Goal: Book appointment/travel/reservation

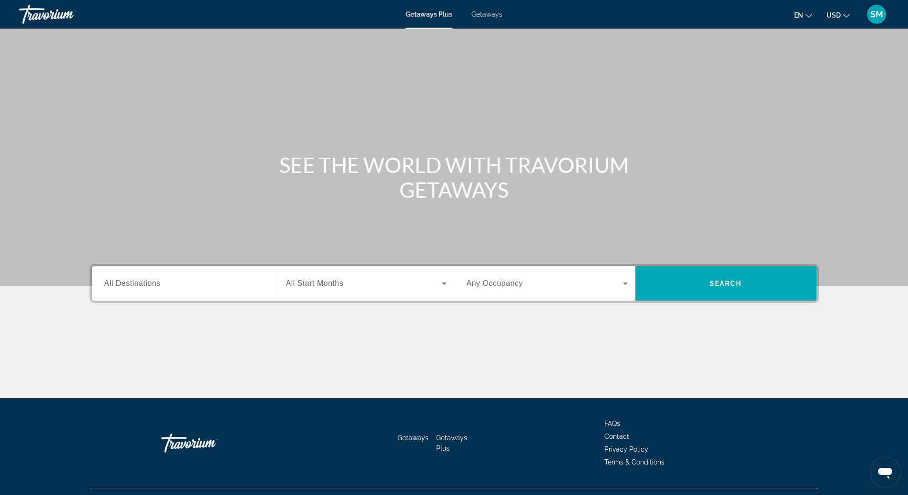
click at [488, 14] on span "Getaways" at bounding box center [487, 14] width 31 height 8
click at [144, 281] on span "All Destinations" at bounding box center [132, 283] width 56 height 8
click at [144, 281] on input "Destination All Destinations" at bounding box center [184, 283] width 161 height 11
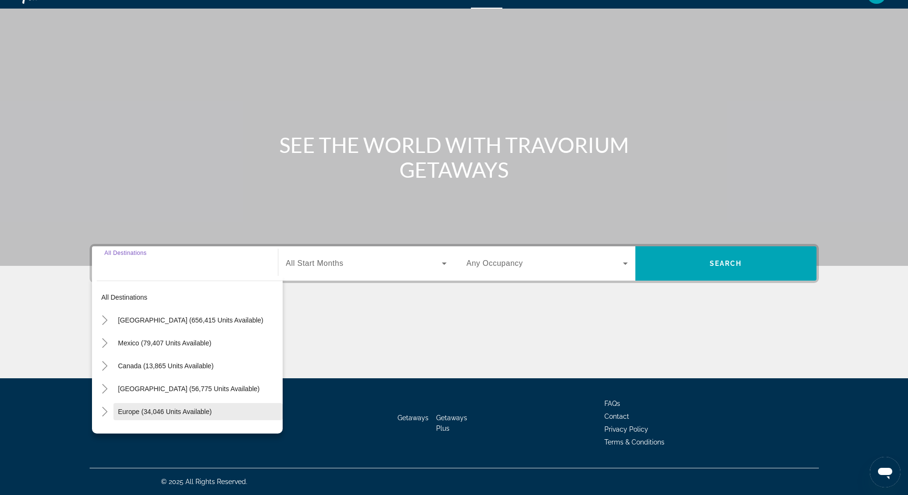
click at [150, 406] on span "Search widget" at bounding box center [197, 412] width 169 height 23
type input "**********"
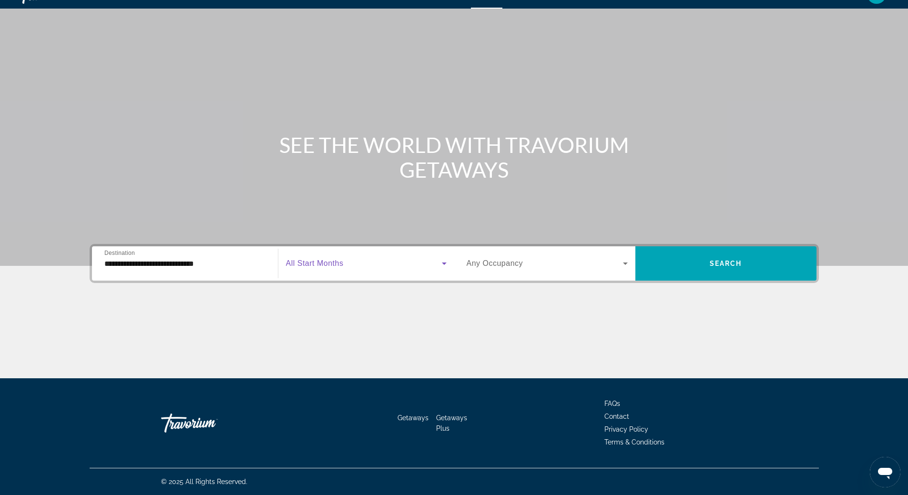
click at [444, 265] on icon "Search widget" at bounding box center [444, 263] width 11 height 11
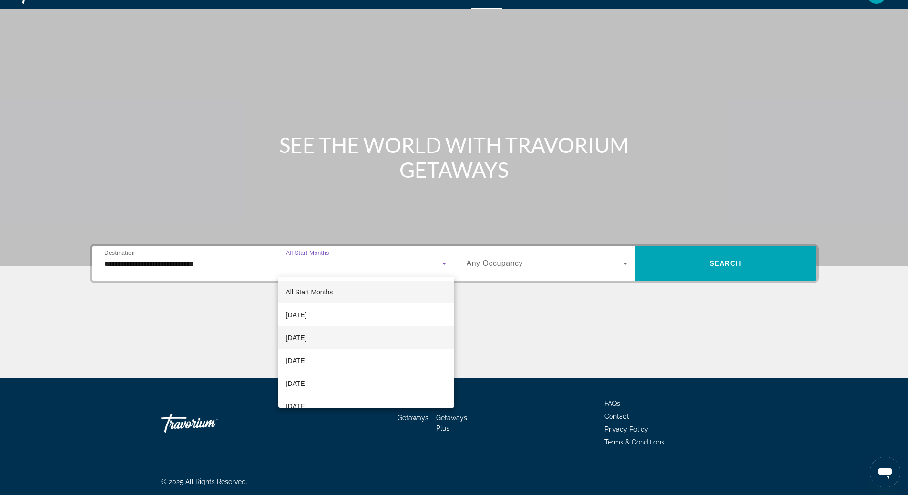
click at [363, 335] on mat-option "[DATE]" at bounding box center [366, 338] width 176 height 23
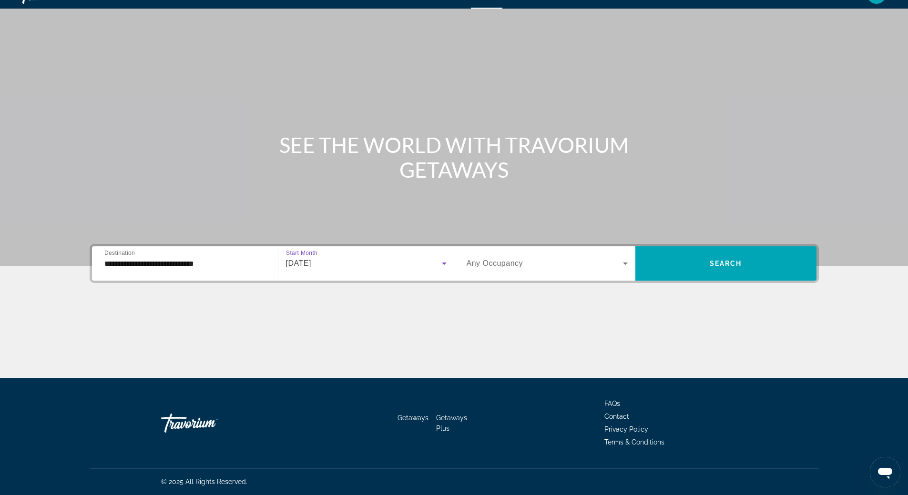
click at [627, 264] on icon "Search widget" at bounding box center [625, 263] width 11 height 11
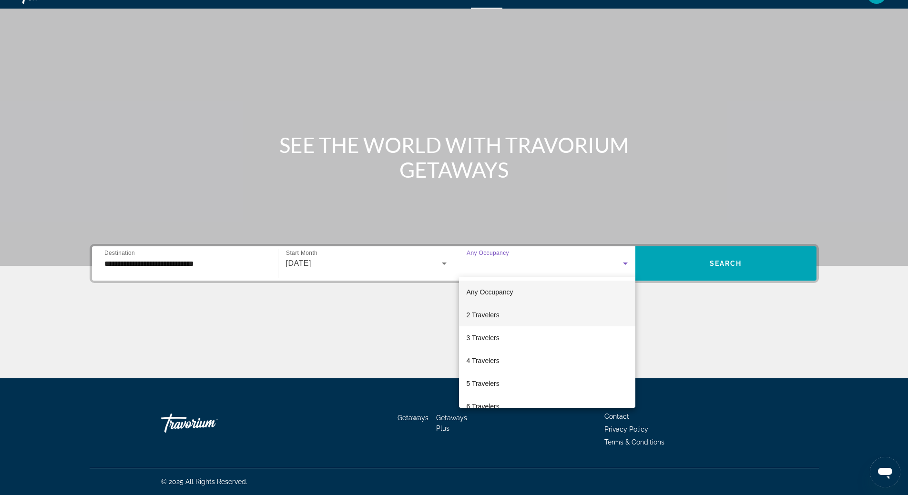
click at [584, 319] on mat-option "2 Travelers" at bounding box center [547, 315] width 176 height 23
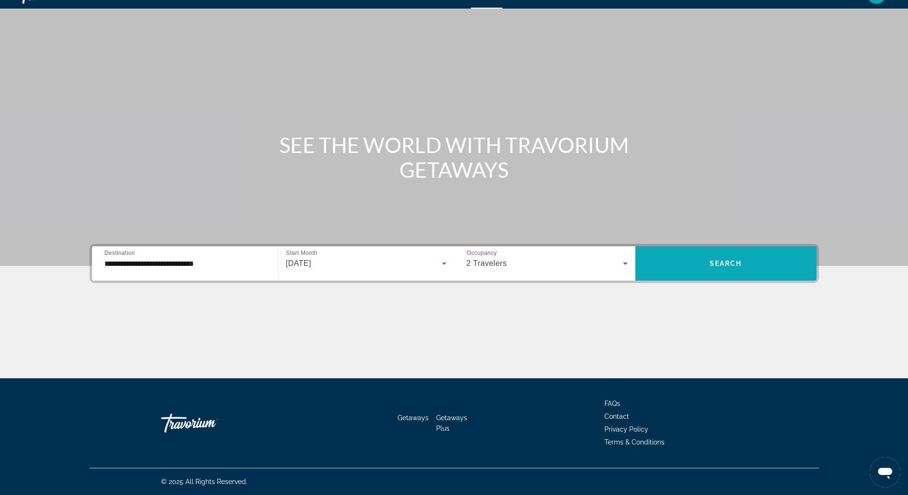
click at [713, 268] on span "Search widget" at bounding box center [726, 263] width 181 height 23
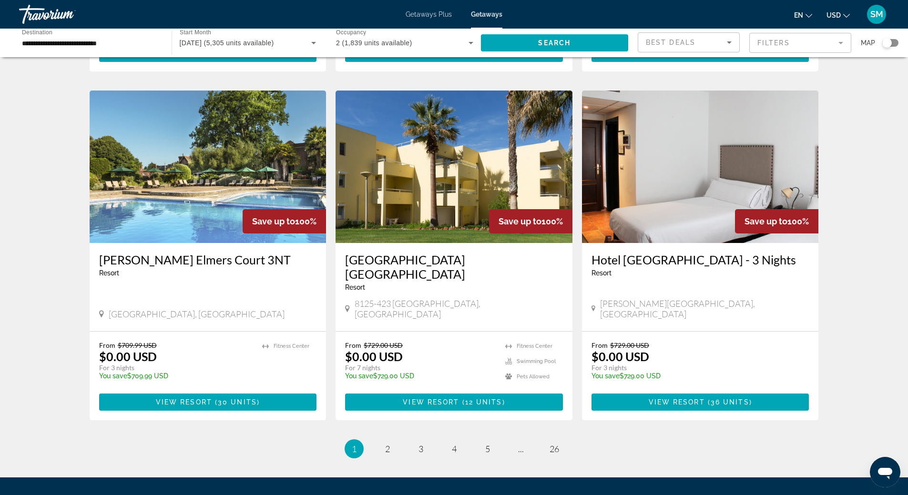
scroll to position [1047, 0]
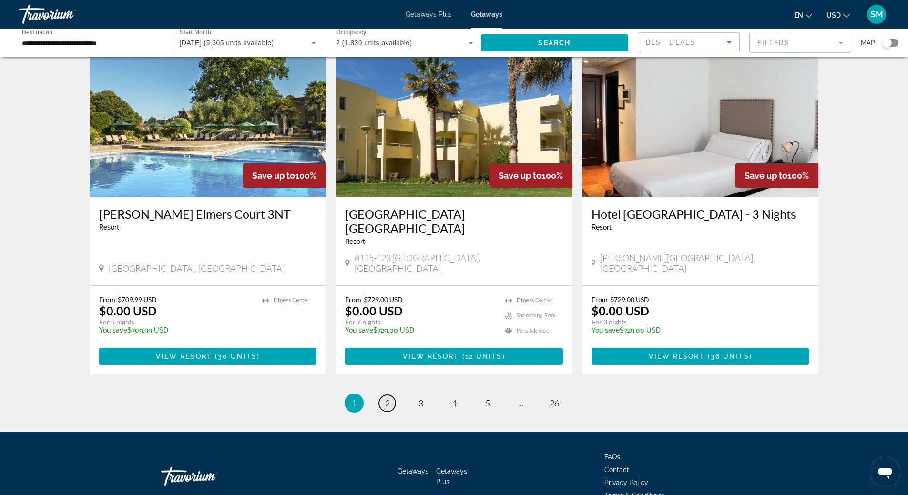
click at [386, 398] on span "2" at bounding box center [387, 403] width 5 height 10
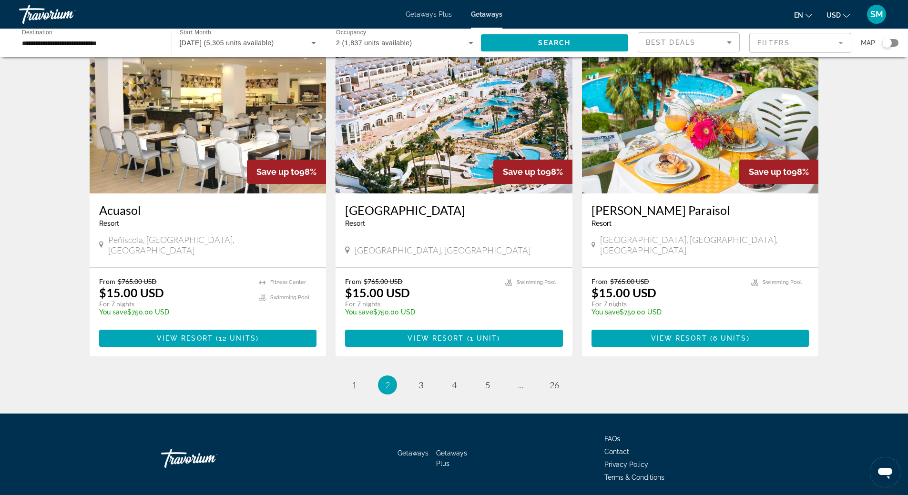
scroll to position [1000, 0]
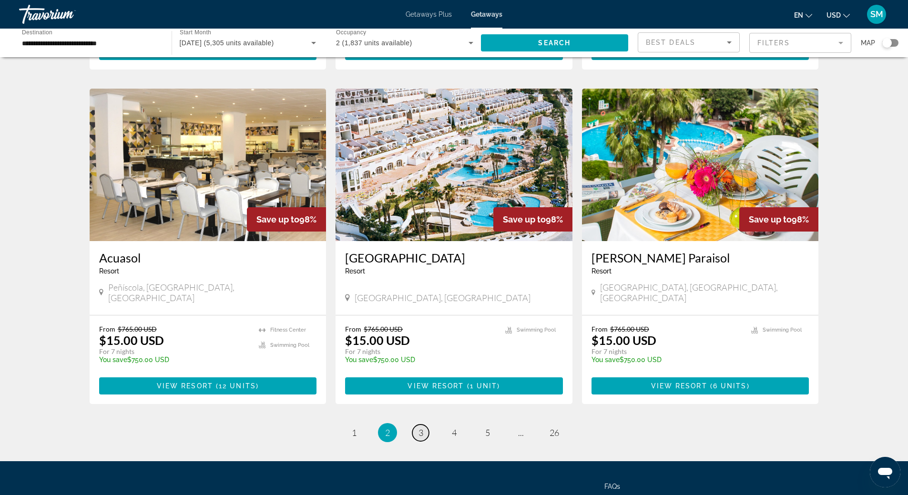
click at [419, 428] on span "3" at bounding box center [421, 433] width 5 height 10
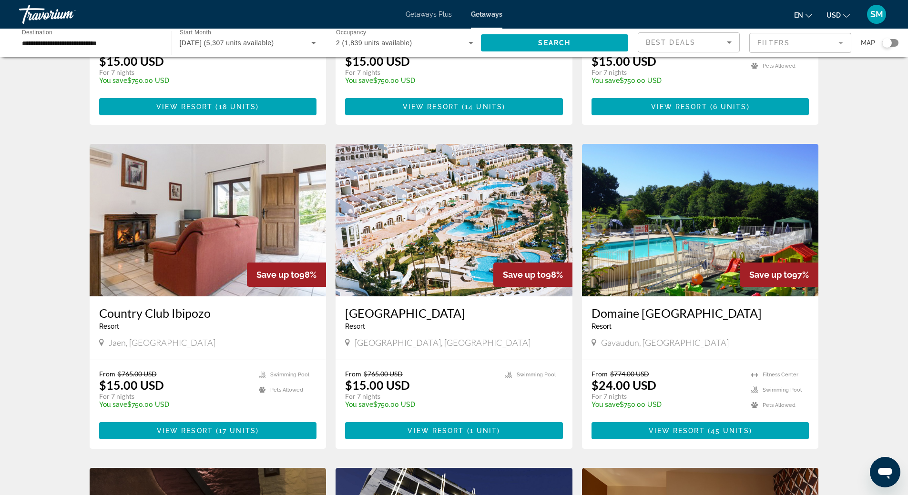
scroll to position [668, 0]
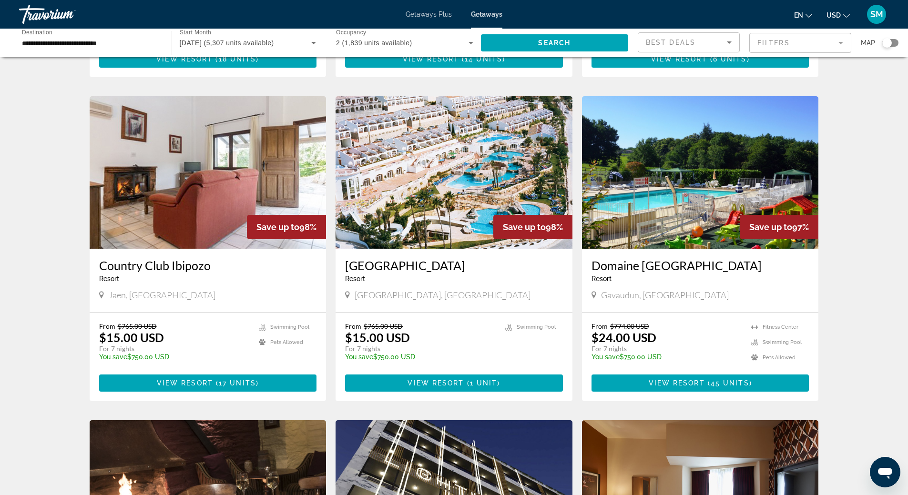
click at [885, 43] on div "Search widget" at bounding box center [888, 43] width 10 height 10
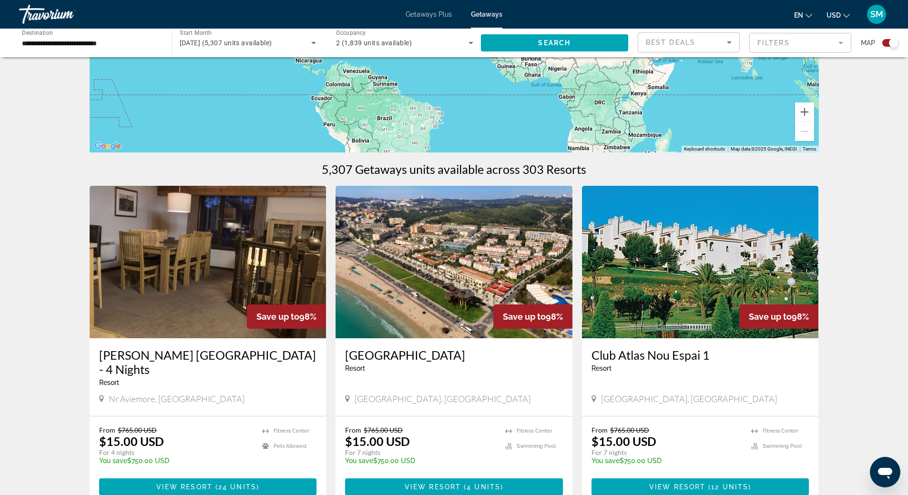
scroll to position [0, 0]
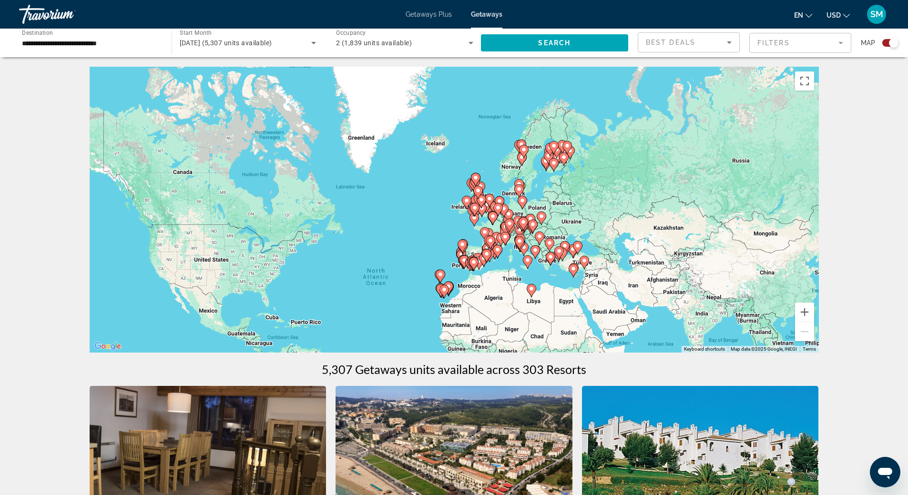
drag, startPoint x: 438, startPoint y: 138, endPoint x: 389, endPoint y: 222, distance: 97.5
click at [389, 222] on div "To activate drag with keyboard, press Alt + Enter. Once in keyboard drag state,…" at bounding box center [455, 210] width 730 height 286
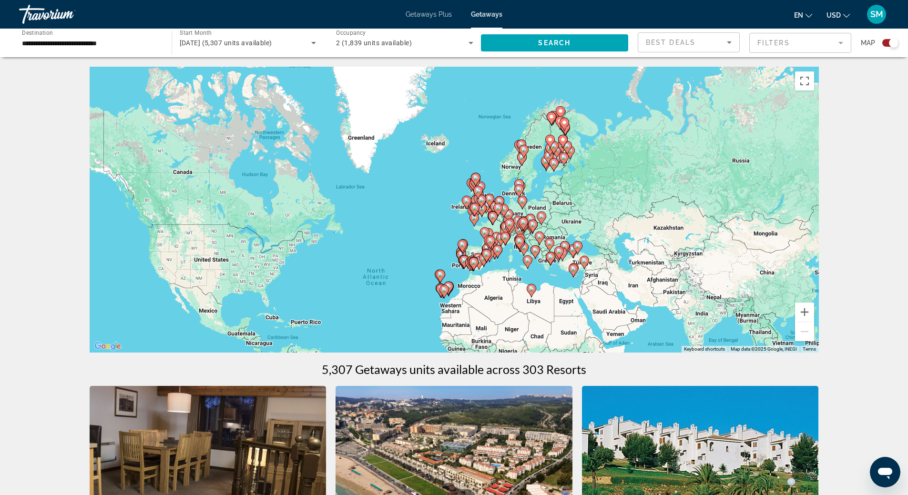
click at [581, 196] on div "To activate drag with keyboard, press Alt + Enter. Once in keyboard drag state,…" at bounding box center [455, 210] width 730 height 286
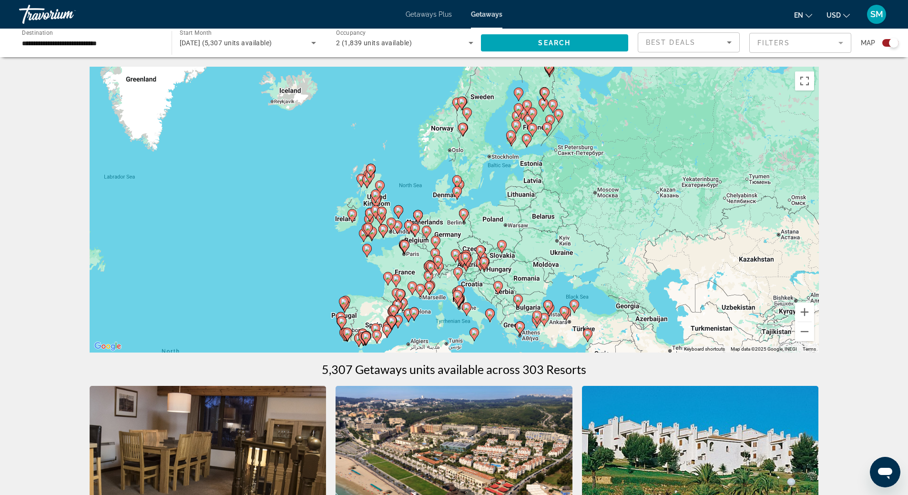
click at [512, 198] on div "To activate drag with keyboard, press Alt + Enter. Once in keyboard drag state,…" at bounding box center [455, 210] width 730 height 286
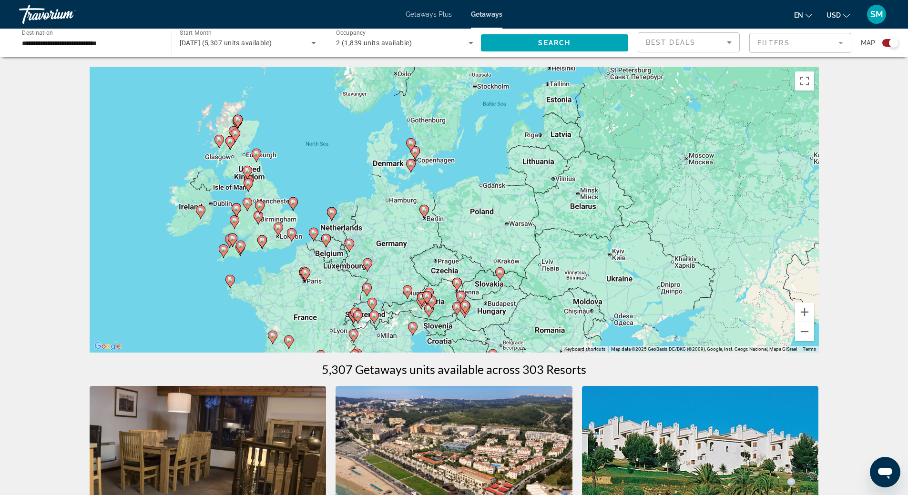
drag, startPoint x: 465, startPoint y: 249, endPoint x: 480, endPoint y: 178, distance: 72.1
click at [480, 178] on div "To activate drag with keyboard, press Alt + Enter. Once in keyboard drag state,…" at bounding box center [455, 210] width 730 height 286
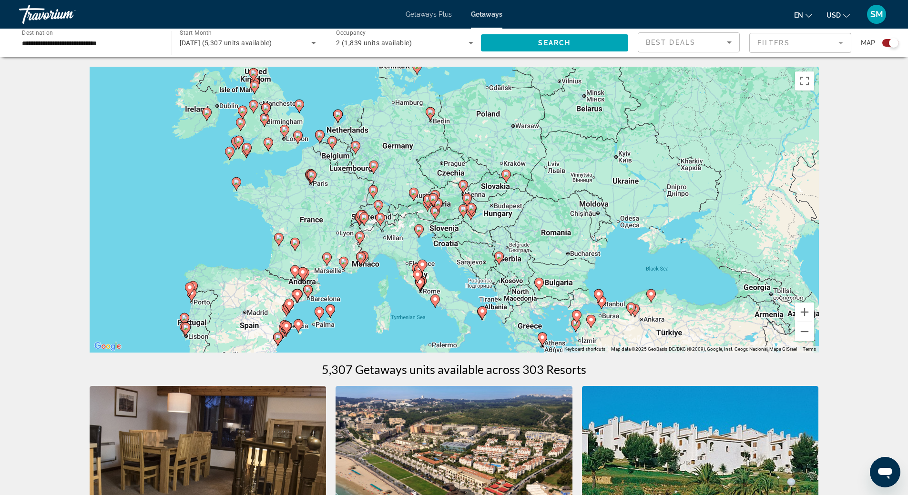
drag, startPoint x: 479, startPoint y: 209, endPoint x: 479, endPoint y: 154, distance: 54.4
click at [479, 154] on div "To activate drag with keyboard, press Alt + Enter. Once in keyboard drag state,…" at bounding box center [455, 210] width 730 height 286
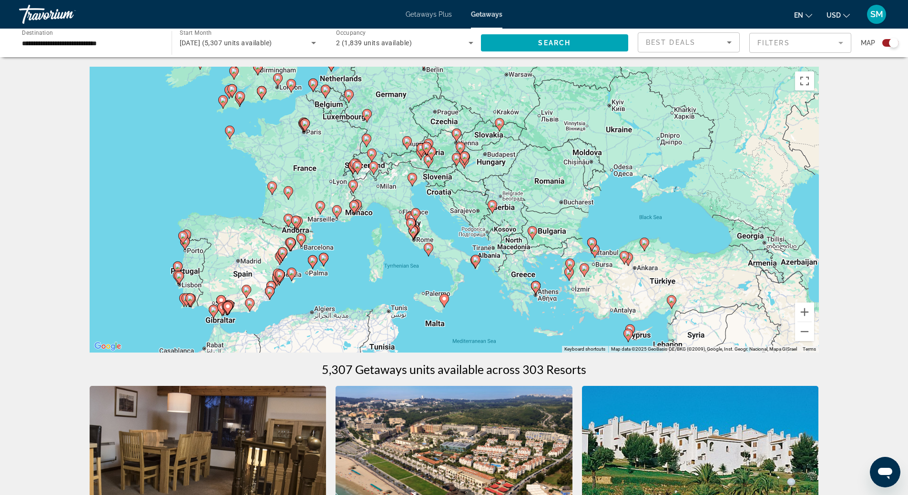
drag, startPoint x: 418, startPoint y: 305, endPoint x: 412, endPoint y: 252, distance: 52.9
click at [412, 252] on div "To activate drag with keyboard, press Alt + Enter. Once in keyboard drag state,…" at bounding box center [455, 210] width 730 height 286
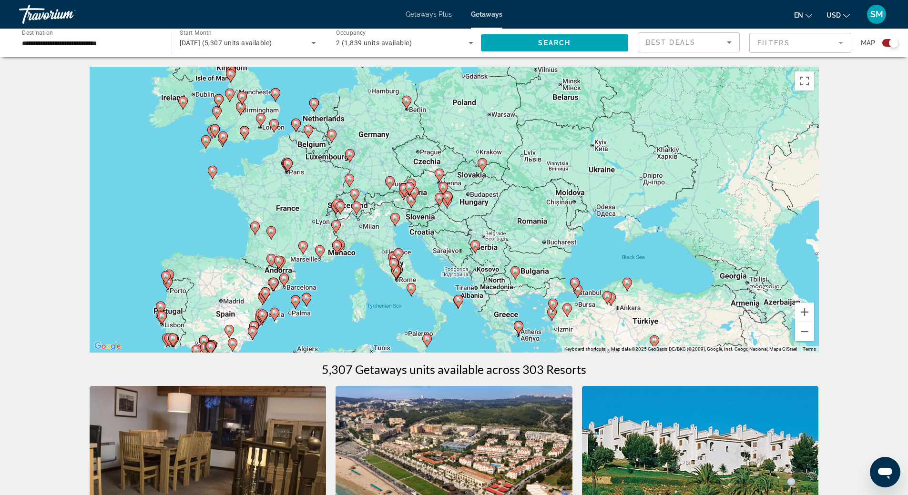
drag, startPoint x: 379, startPoint y: 227, endPoint x: 362, endPoint y: 269, distance: 44.9
click at [362, 269] on div "To activate drag with keyboard, press Alt + Enter. Once in keyboard drag state,…" at bounding box center [455, 210] width 730 height 286
click at [531, 304] on div "To activate drag with keyboard, press Alt + Enter. Once in keyboard drag state,…" at bounding box center [455, 210] width 730 height 286
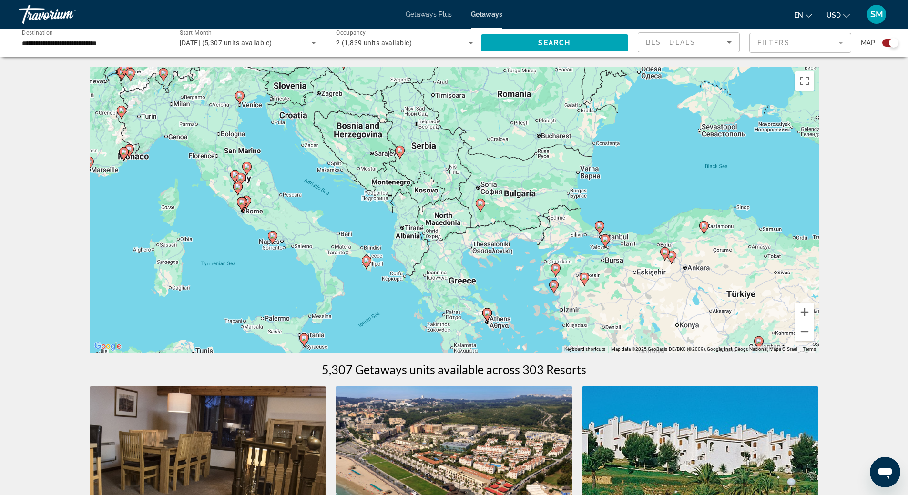
drag, startPoint x: 531, startPoint y: 311, endPoint x: 509, endPoint y: 264, distance: 51.9
click at [509, 265] on div "To activate drag with keyboard, press Alt + Enter. Once in keyboard drag state,…" at bounding box center [455, 210] width 730 height 286
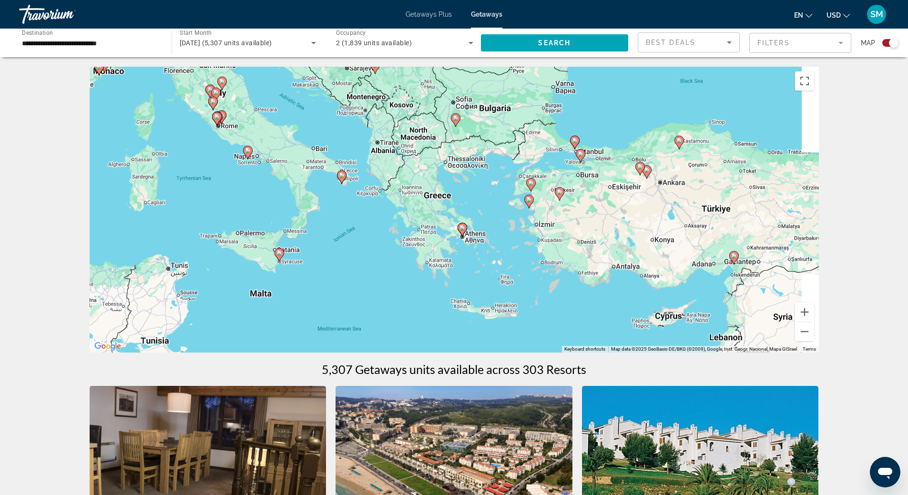
drag, startPoint x: 524, startPoint y: 330, endPoint x: 498, endPoint y: 242, distance: 92.5
click at [498, 242] on div "To activate drag with keyboard, press Alt + Enter. Once in keyboard drag state,…" at bounding box center [455, 210] width 730 height 286
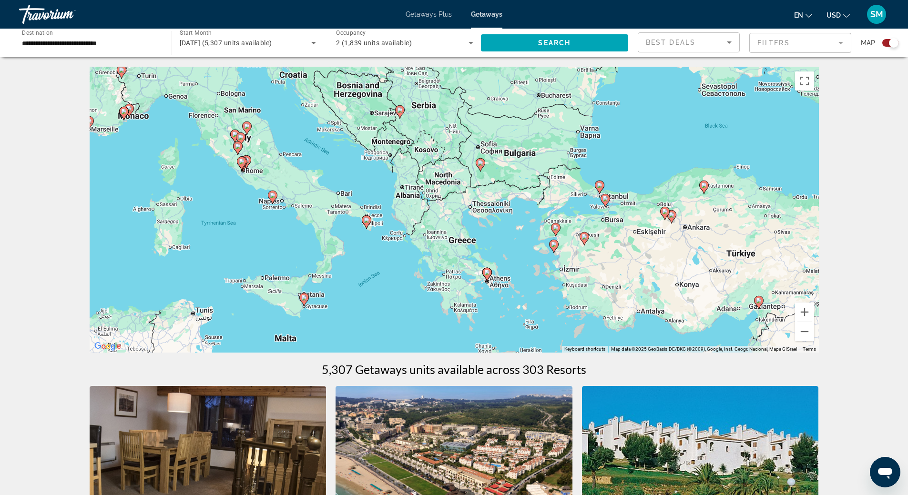
drag, startPoint x: 345, startPoint y: 192, endPoint x: 396, endPoint y: 285, distance: 105.8
click at [396, 287] on div "To activate drag with keyboard, press Alt + Enter. Once in keyboard drag state,…" at bounding box center [455, 210] width 730 height 286
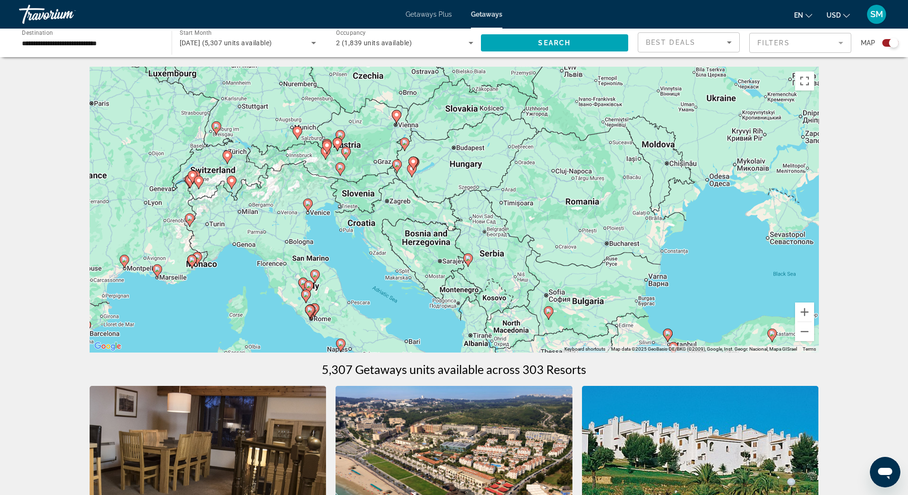
drag, startPoint x: 377, startPoint y: 212, endPoint x: 424, endPoint y: 317, distance: 114.4
click at [424, 317] on div "To activate drag with keyboard, press Alt + Enter. Once in keyboard drag state,…" at bounding box center [455, 210] width 730 height 286
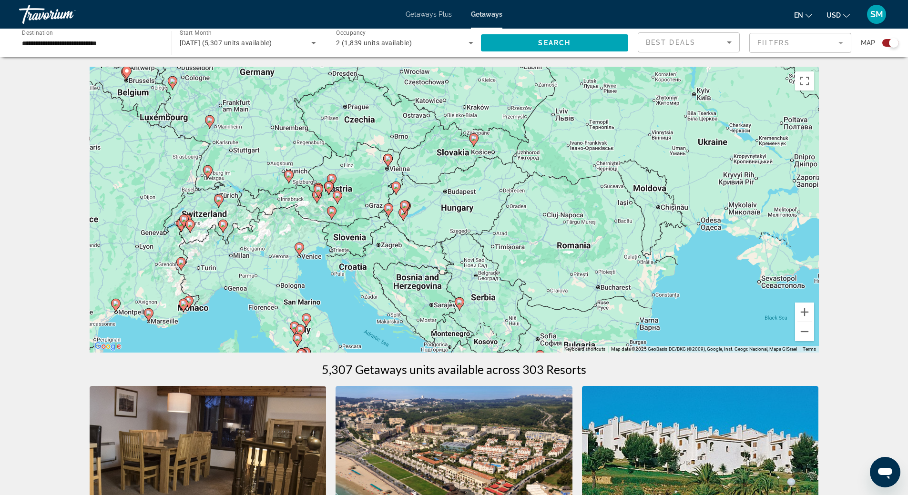
drag, startPoint x: 335, startPoint y: 222, endPoint x: 326, endPoint y: 268, distance: 47.1
click at [326, 268] on div "To activate drag with keyboard, press Alt + Enter. Once in keyboard drag state,…" at bounding box center [455, 210] width 730 height 286
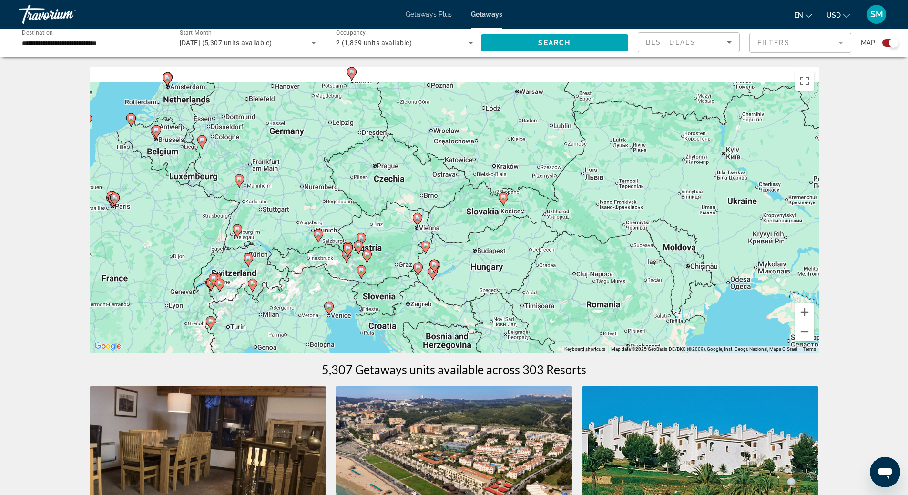
drag, startPoint x: 312, startPoint y: 218, endPoint x: 345, endPoint y: 286, distance: 75.7
click at [345, 286] on div "To activate drag with keyboard, press Alt + Enter. Once in keyboard drag state,…" at bounding box center [455, 210] width 730 height 286
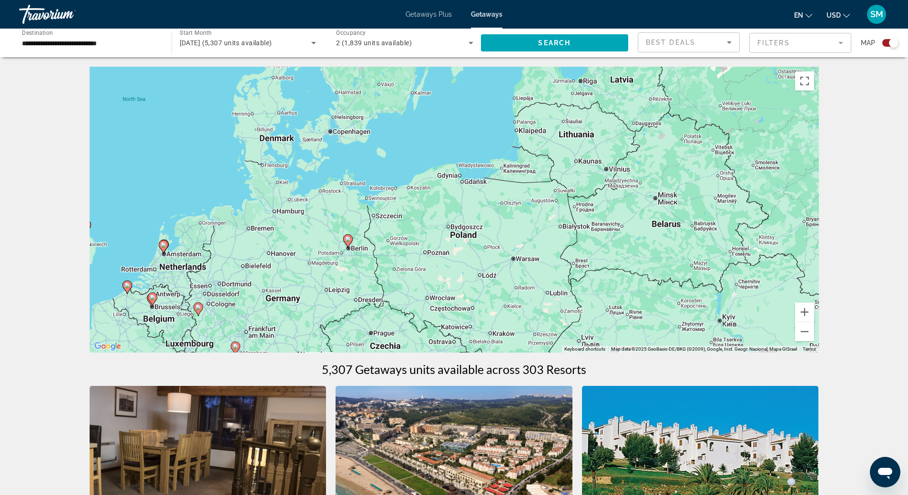
drag, startPoint x: 327, startPoint y: 104, endPoint x: 319, endPoint y: 263, distance: 158.9
click at [319, 263] on div "To activate drag with keyboard, press Alt + Enter. Once in keyboard drag state,…" at bounding box center [455, 210] width 730 height 286
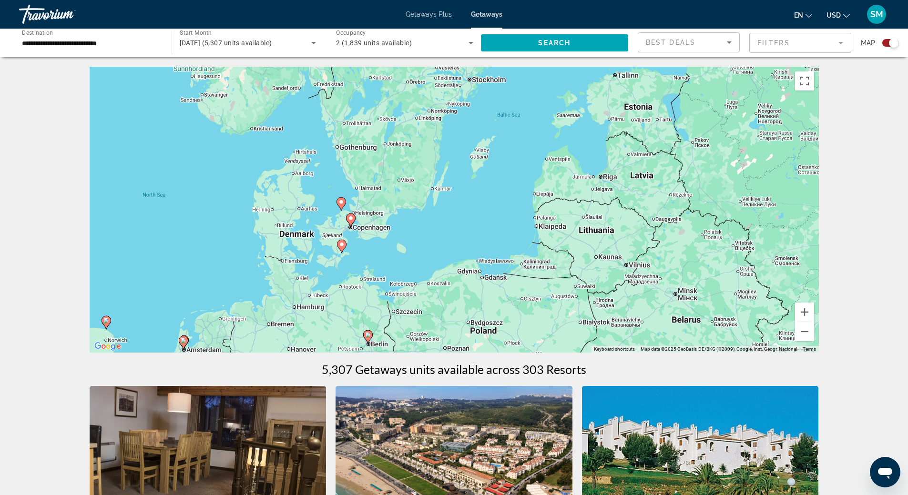
drag, startPoint x: 401, startPoint y: 134, endPoint x: 421, endPoint y: 231, distance: 99.3
click at [421, 231] on div "To activate drag with keyboard, press Alt + Enter. Once in keyboard drag state,…" at bounding box center [455, 210] width 730 height 286
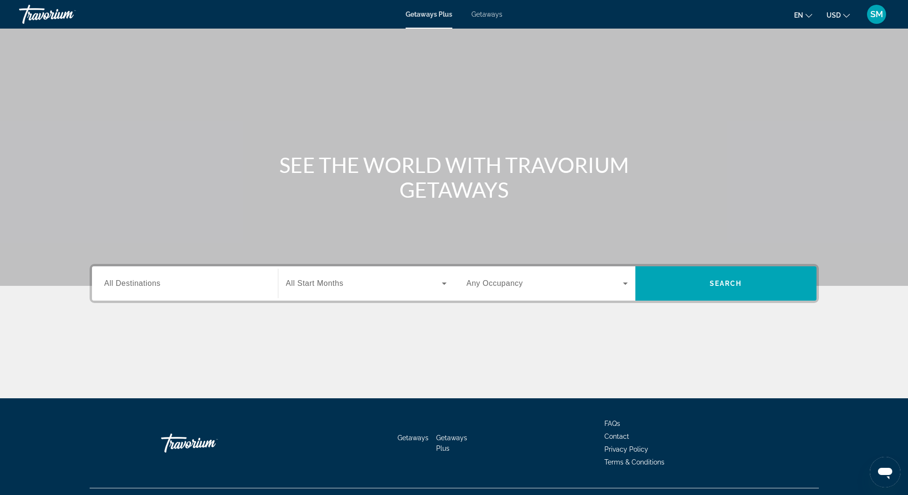
click at [491, 17] on span "Getaways" at bounding box center [487, 14] width 31 height 8
click at [140, 284] on span "All Destinations" at bounding box center [132, 283] width 56 height 8
click at [140, 284] on input "Destination All Destinations" at bounding box center [184, 283] width 161 height 11
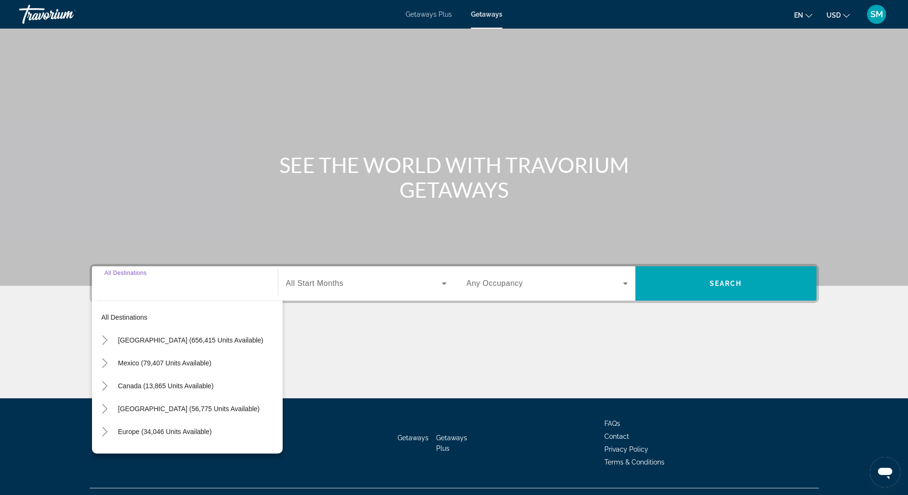
scroll to position [20, 0]
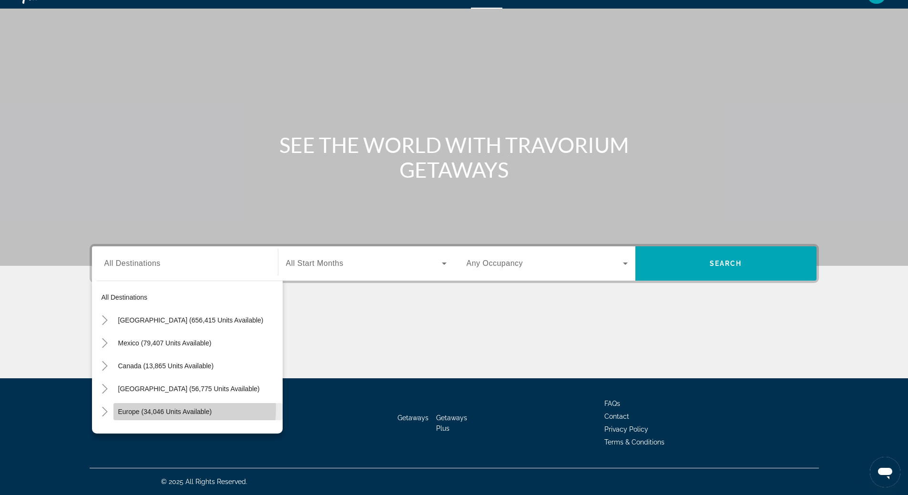
click at [148, 409] on span "Europe (34,046 units available)" at bounding box center [165, 412] width 94 height 8
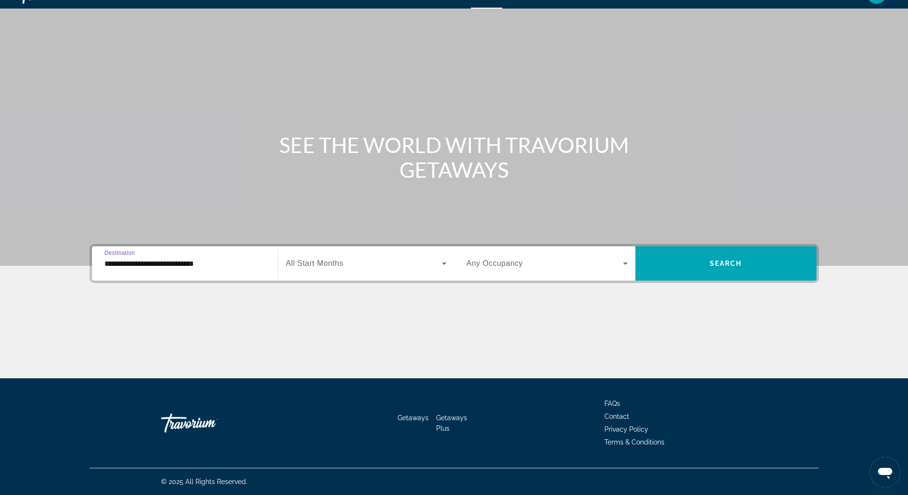
click at [444, 264] on icon "Search widget" at bounding box center [444, 264] width 5 height 2
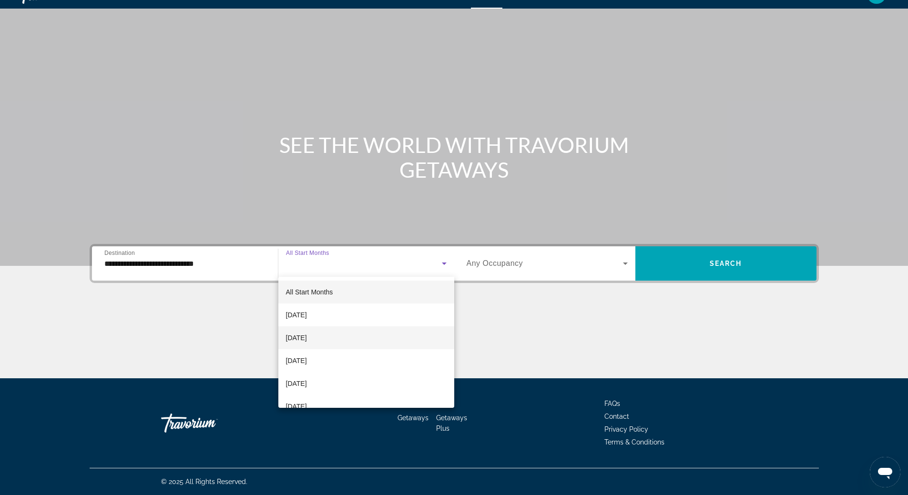
scroll to position [48, 0]
click at [356, 337] on mat-option "[DATE]" at bounding box center [366, 336] width 176 height 23
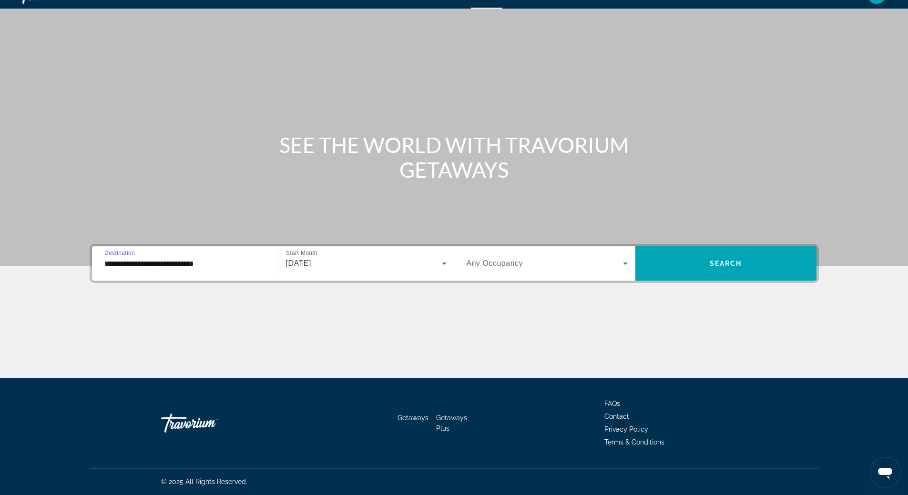
click at [161, 263] on input "**********" at bounding box center [184, 263] width 161 height 11
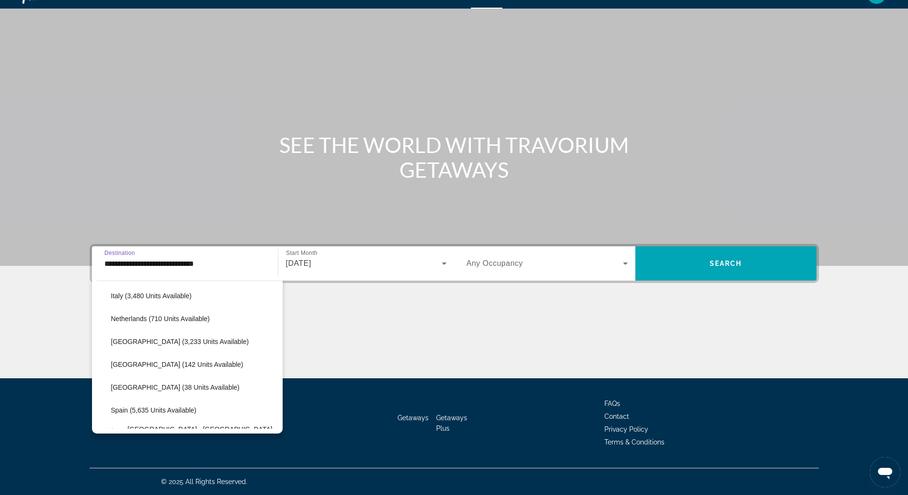
scroll to position [438, 0]
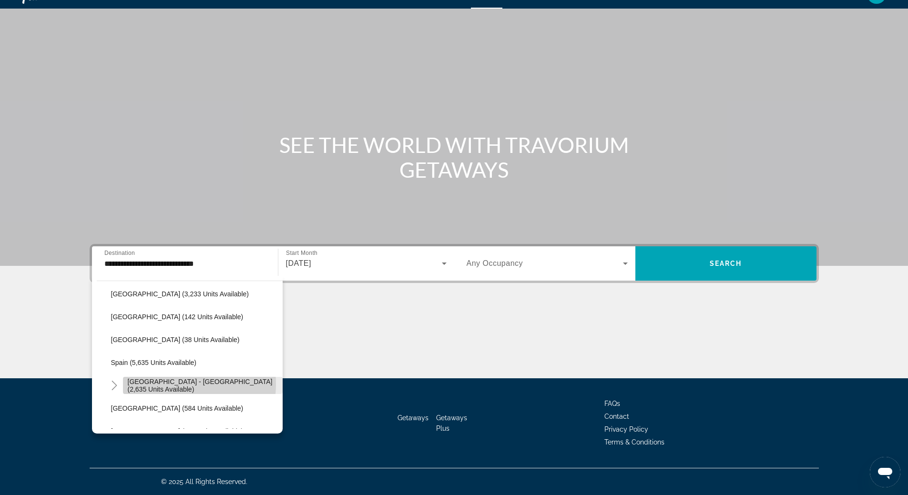
click at [174, 384] on span "Spain - Canary Islands (2,635 units available)" at bounding box center [203, 385] width 150 height 15
type input "**********"
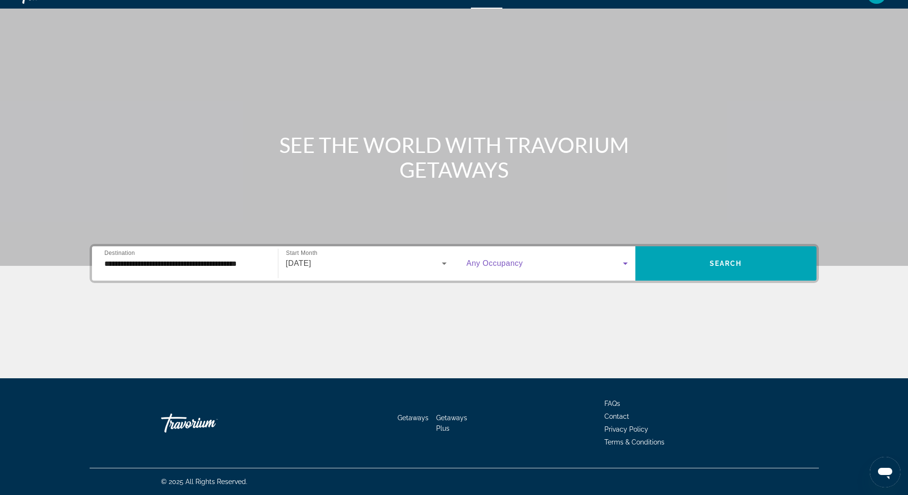
click at [625, 265] on icon "Search widget" at bounding box center [625, 264] width 5 height 2
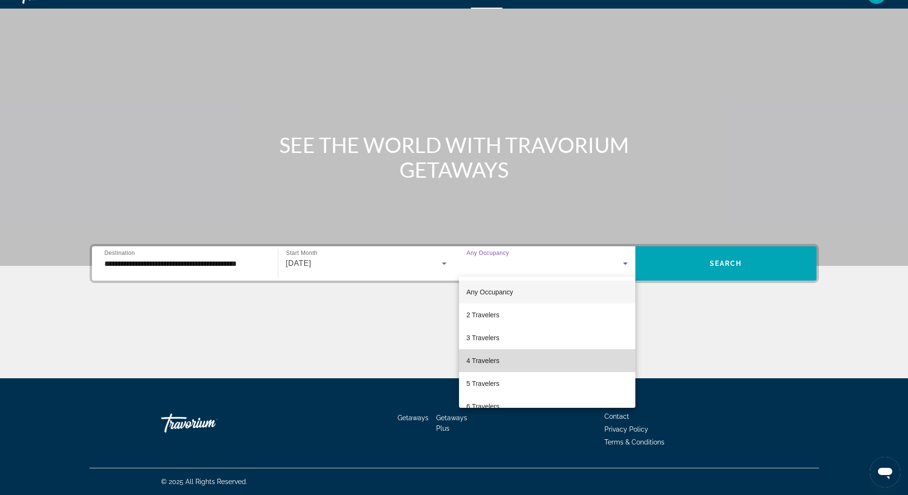
click at [562, 366] on mat-option "4 Travelers" at bounding box center [547, 361] width 176 height 23
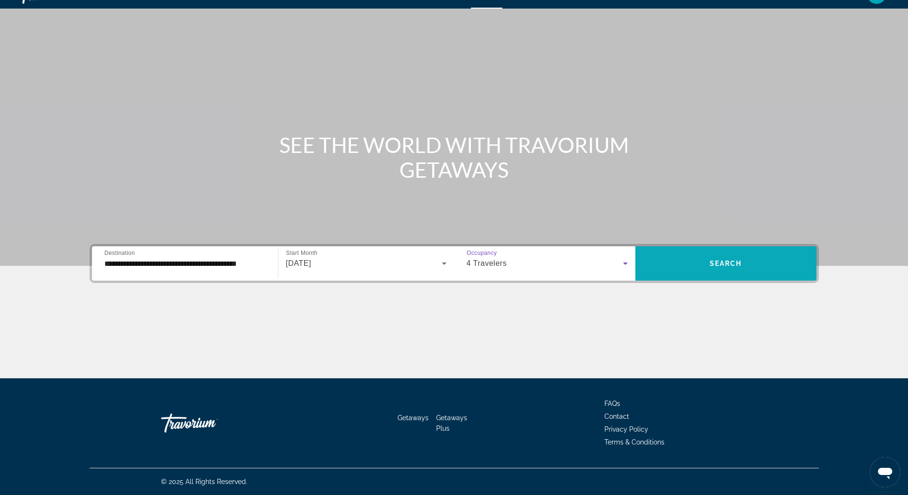
click at [727, 258] on span "Search widget" at bounding box center [726, 263] width 181 height 23
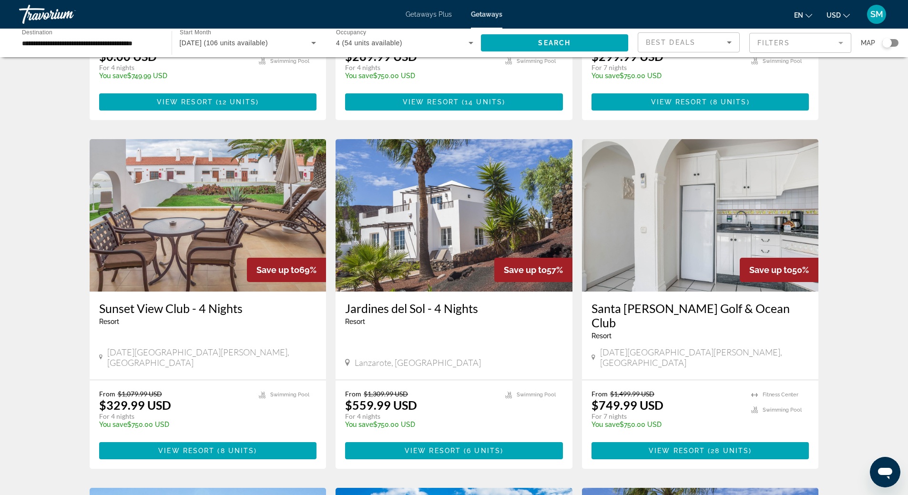
scroll to position [48, 0]
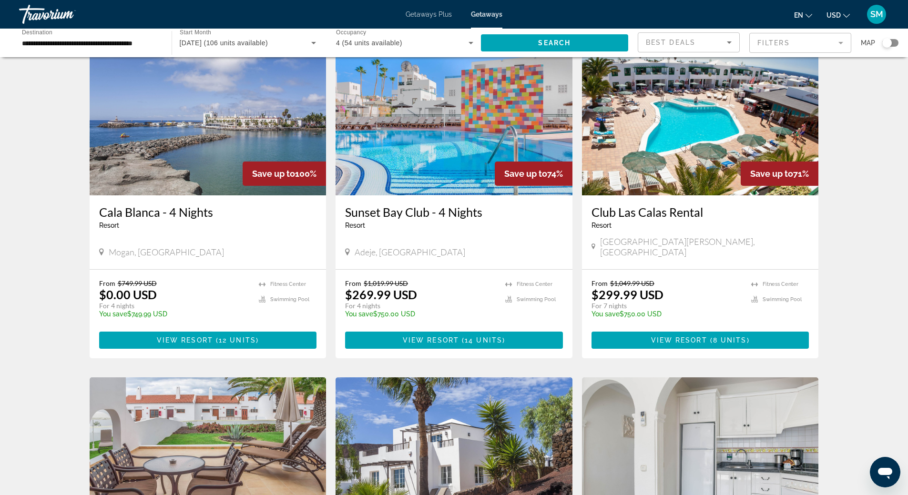
click at [453, 149] on img "Main content" at bounding box center [454, 119] width 237 height 153
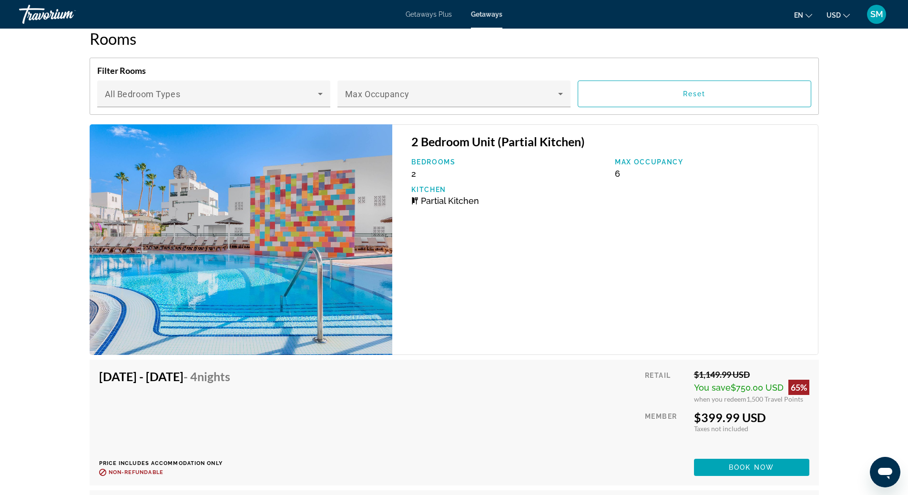
scroll to position [1812, 0]
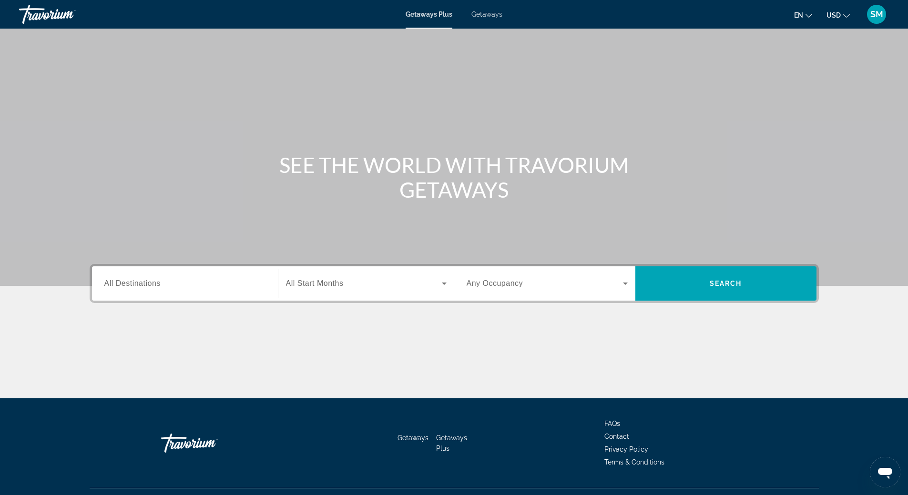
click at [152, 283] on span "All Destinations" at bounding box center [132, 283] width 56 height 8
click at [152, 283] on input "Destination All Destinations" at bounding box center [184, 283] width 161 height 11
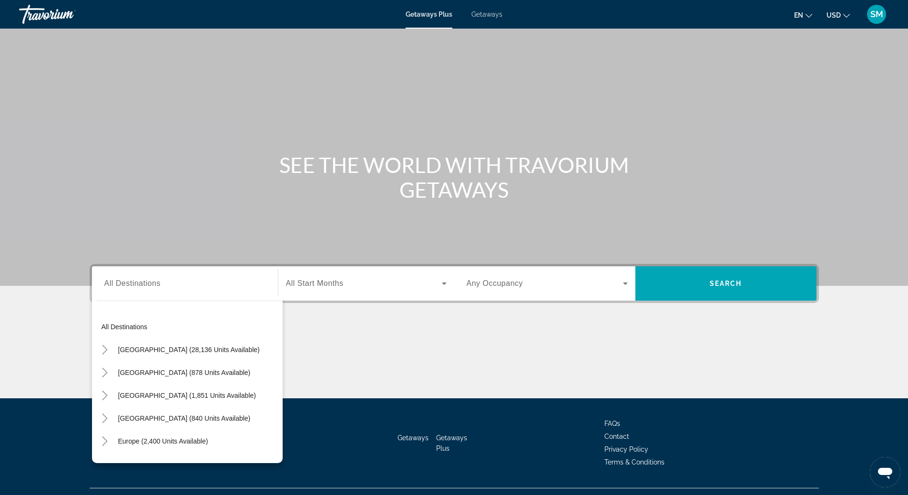
click at [475, 14] on span "Getaways" at bounding box center [487, 14] width 31 height 8
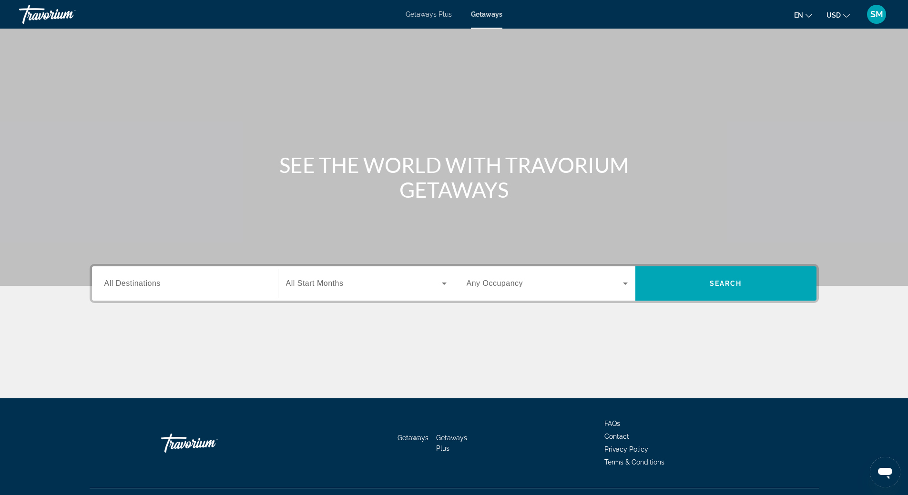
click at [155, 281] on span "All Destinations" at bounding box center [132, 283] width 56 height 8
click at [155, 281] on input "Destination All Destinations" at bounding box center [184, 283] width 161 height 11
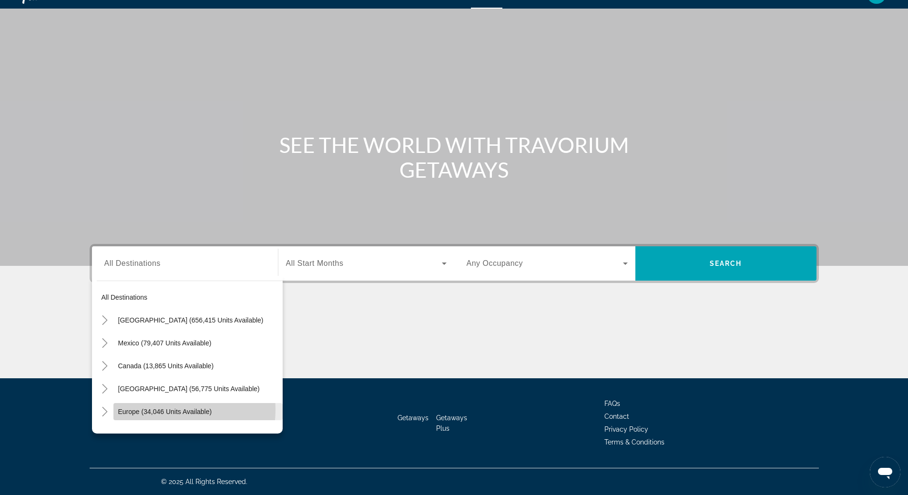
click at [157, 410] on span "Europe (34,046 units available)" at bounding box center [165, 412] width 94 height 8
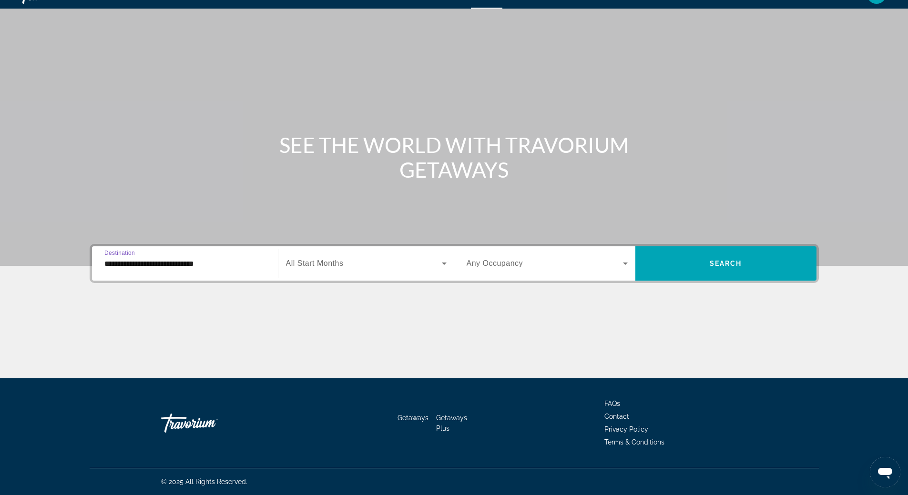
click at [173, 265] on input "**********" at bounding box center [184, 263] width 161 height 11
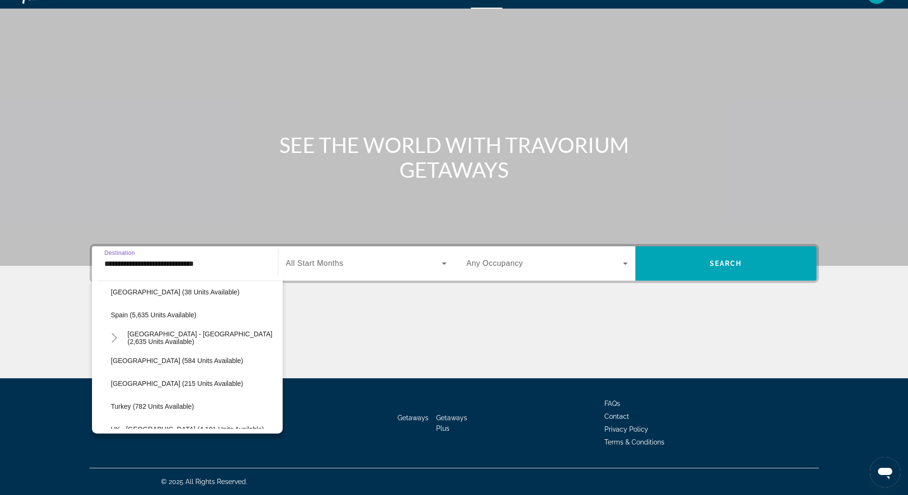
scroll to position [534, 0]
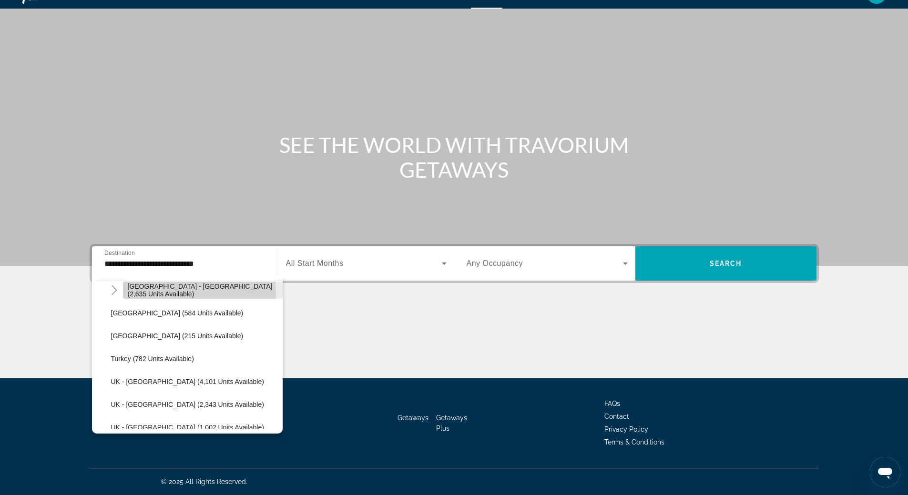
click at [169, 295] on span "Search widget" at bounding box center [203, 290] width 160 height 23
type input "**********"
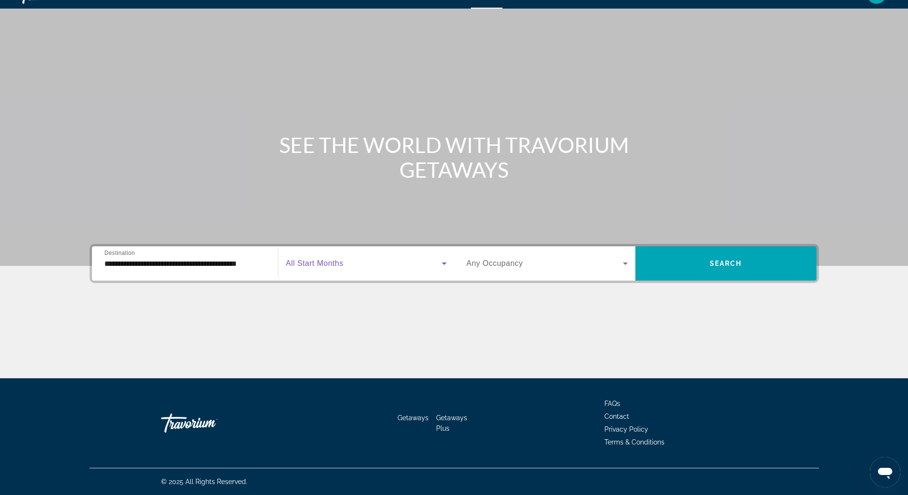
click at [443, 262] on icon "Search widget" at bounding box center [444, 263] width 11 height 11
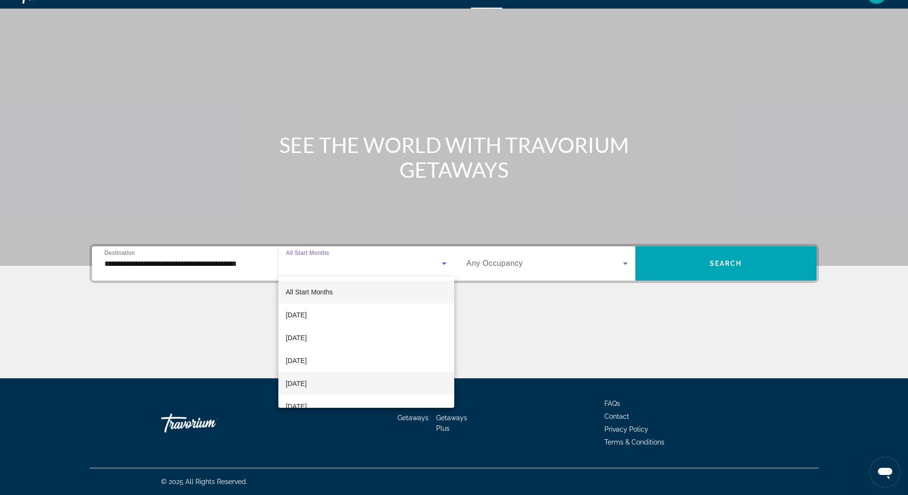
scroll to position [95, 0]
click at [358, 358] on mat-option "[DATE]" at bounding box center [366, 357] width 176 height 23
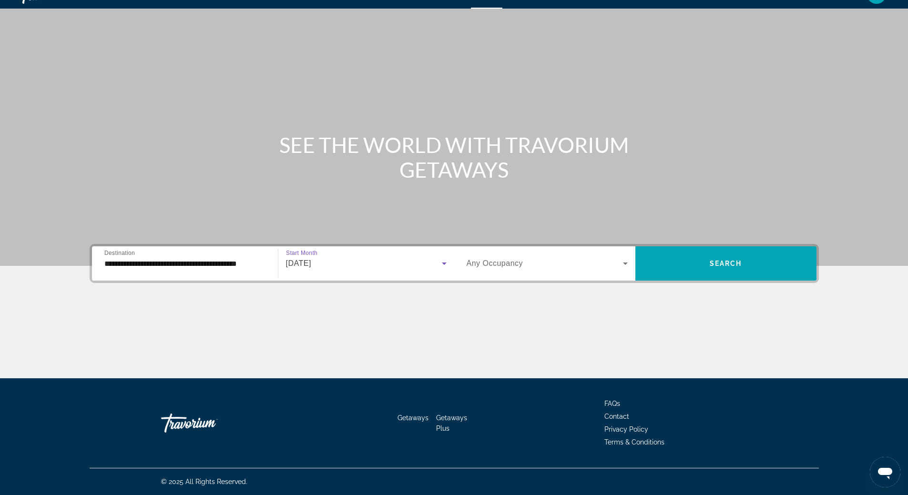
click at [625, 265] on icon "Search widget" at bounding box center [625, 263] width 11 height 11
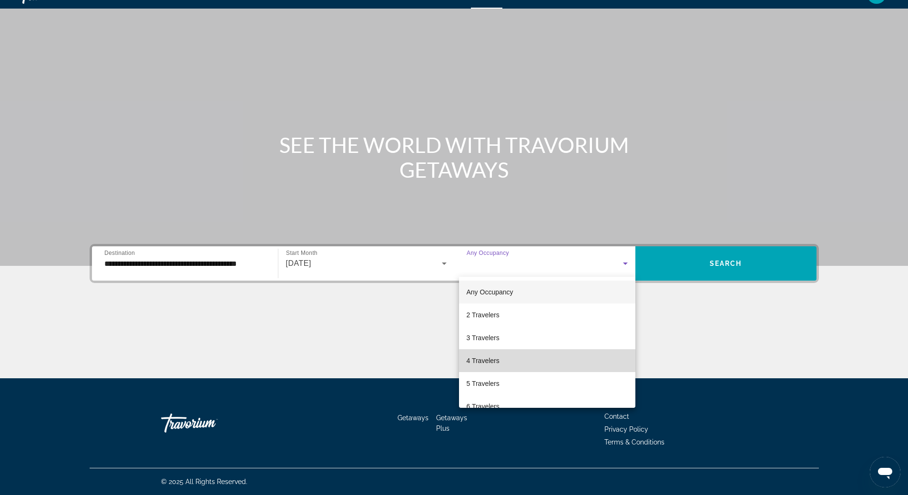
click at [556, 368] on mat-option "4 Travelers" at bounding box center [547, 361] width 176 height 23
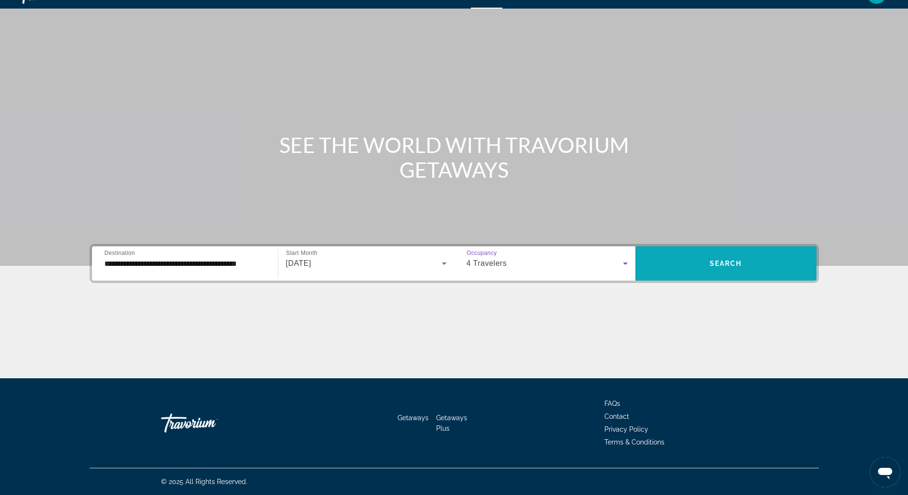
click at [748, 265] on span "Search widget" at bounding box center [726, 263] width 181 height 23
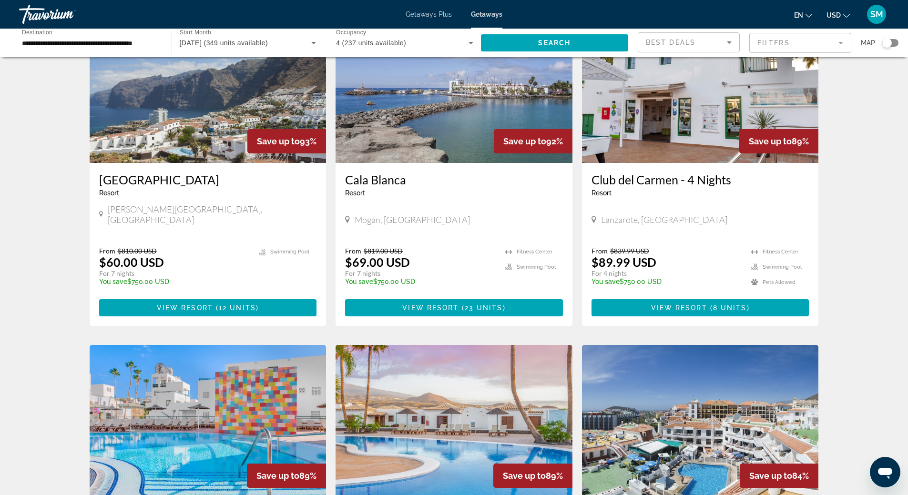
scroll to position [334, 0]
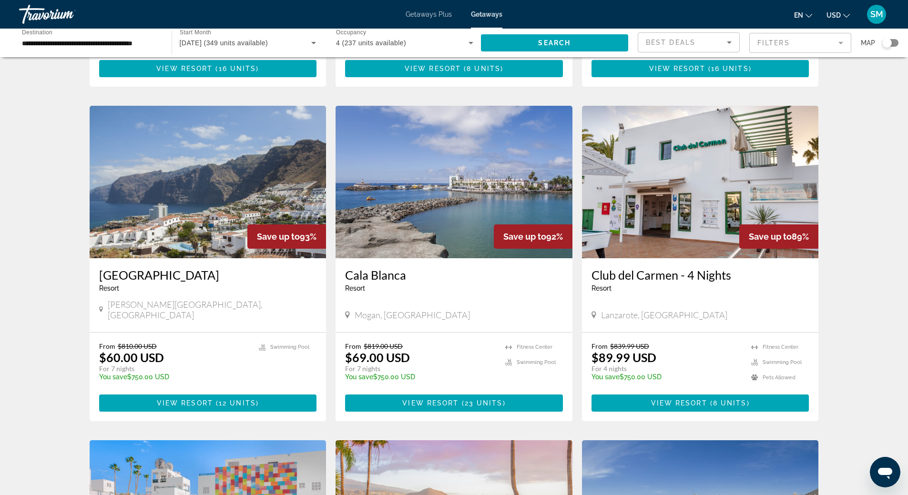
click at [201, 165] on img "Main content" at bounding box center [208, 182] width 237 height 153
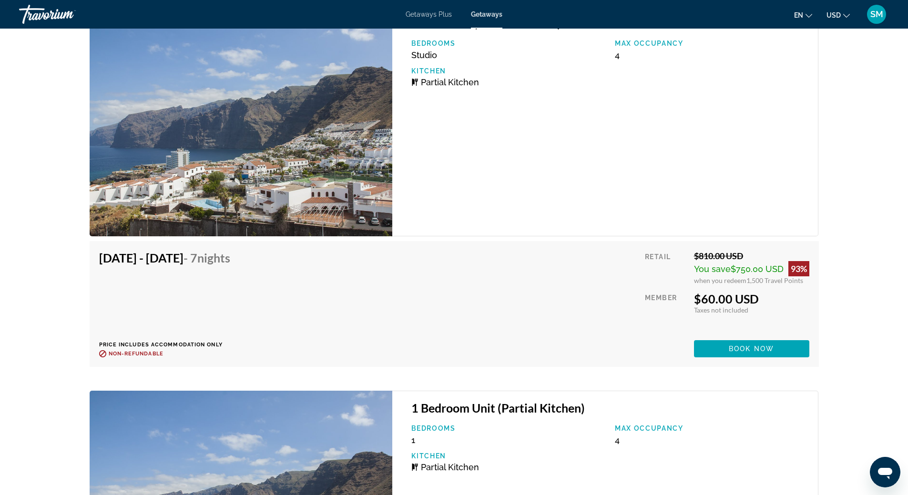
scroll to position [1383, 0]
